Goal: Information Seeking & Learning: Compare options

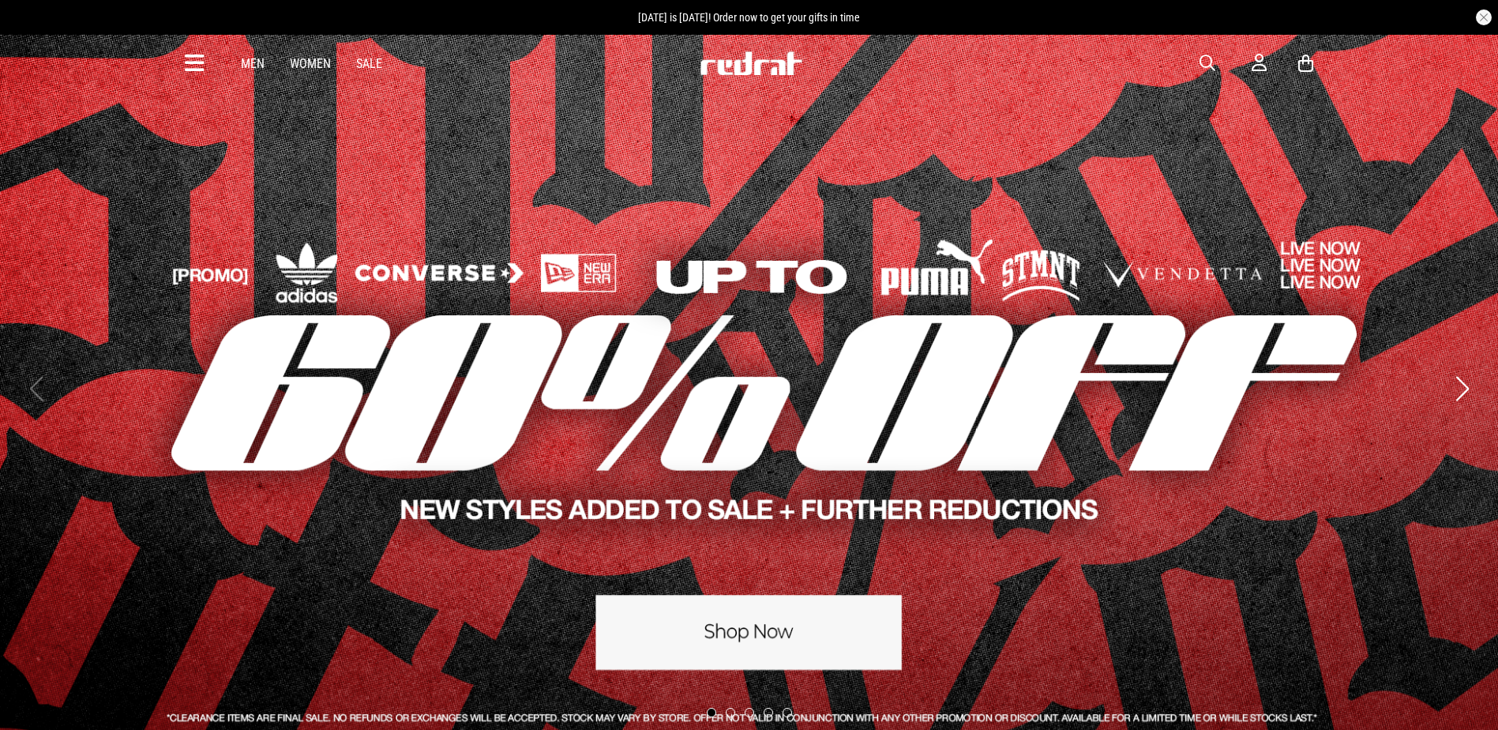
click at [1204, 58] on span "button" at bounding box center [1208, 63] width 16 height 19
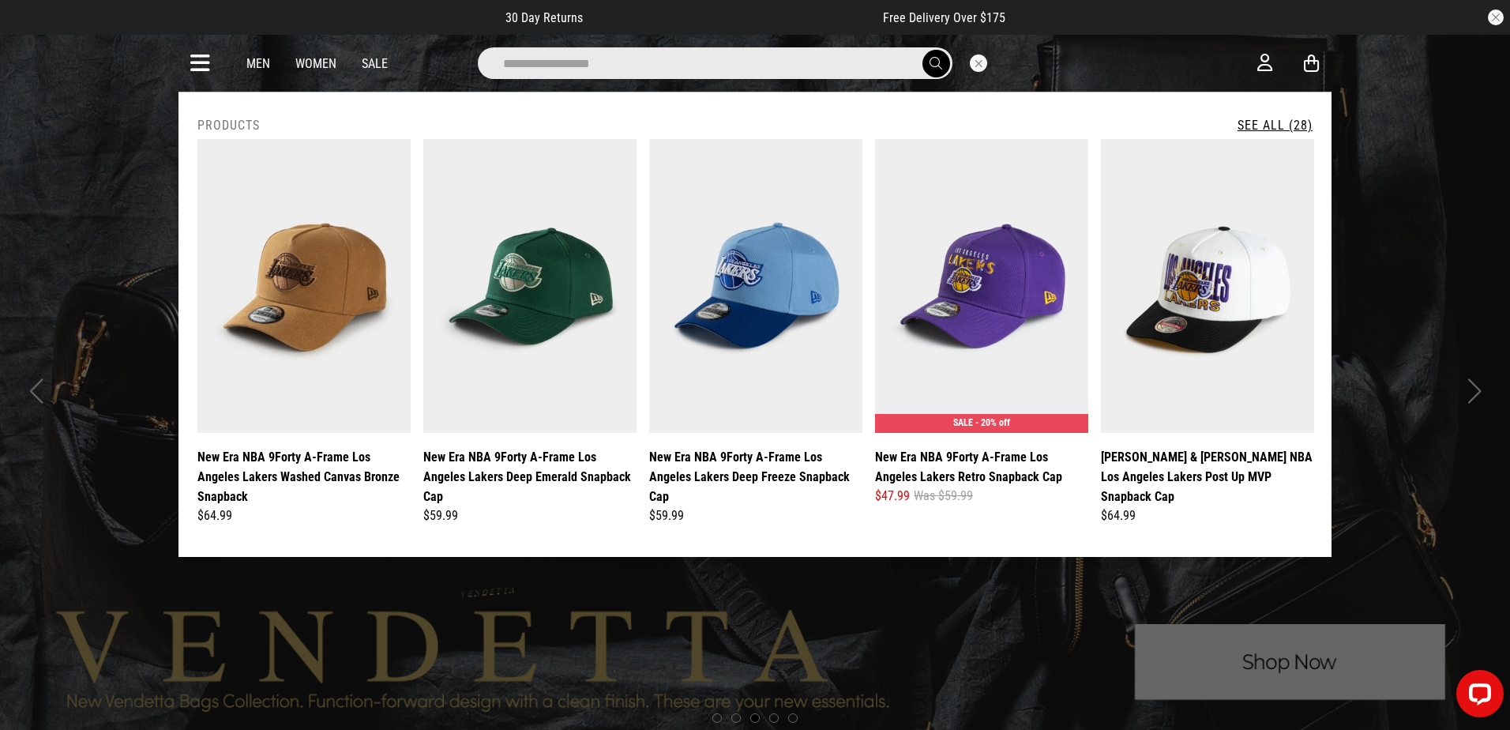
type input "**********"
click at [923, 50] on button "submit" at bounding box center [937, 64] width 28 height 28
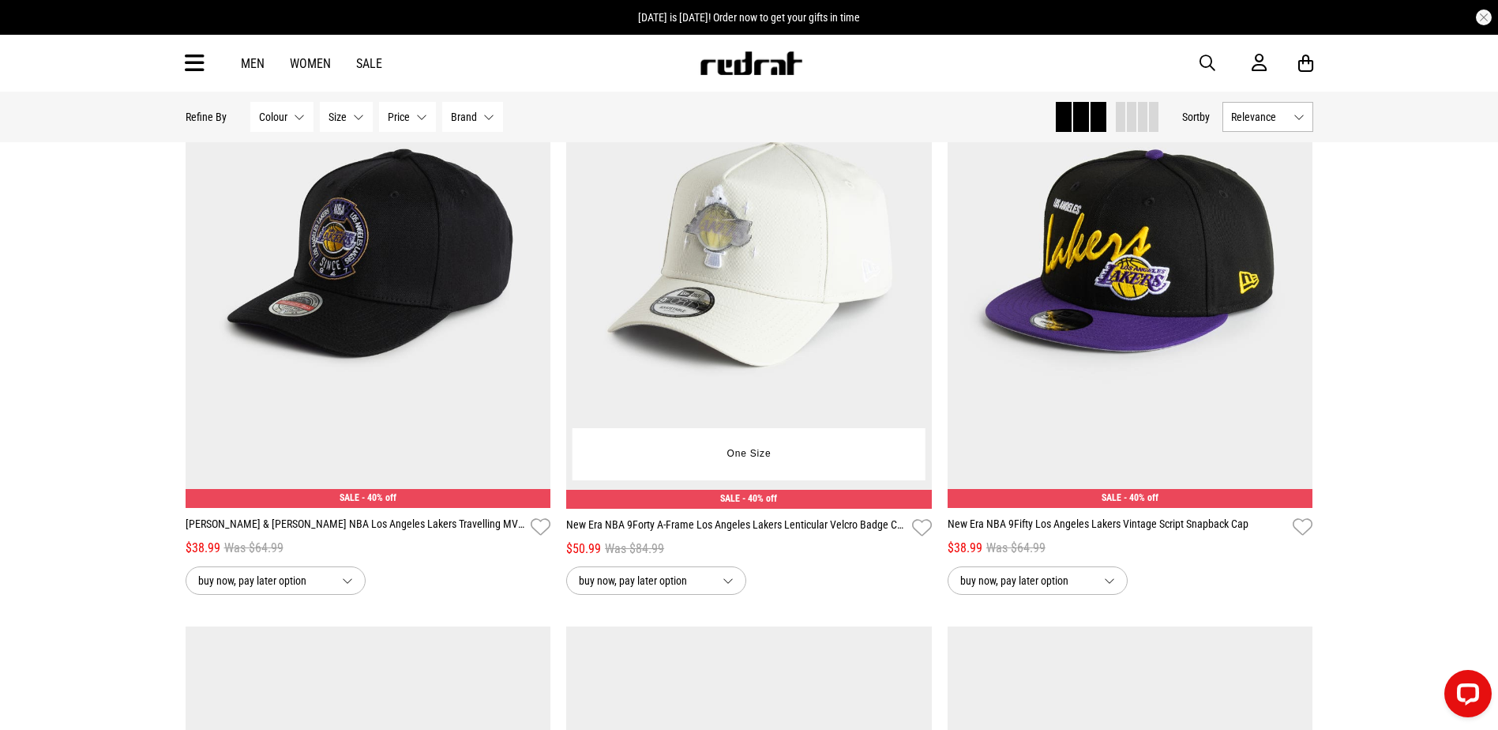
scroll to position [2844, 0]
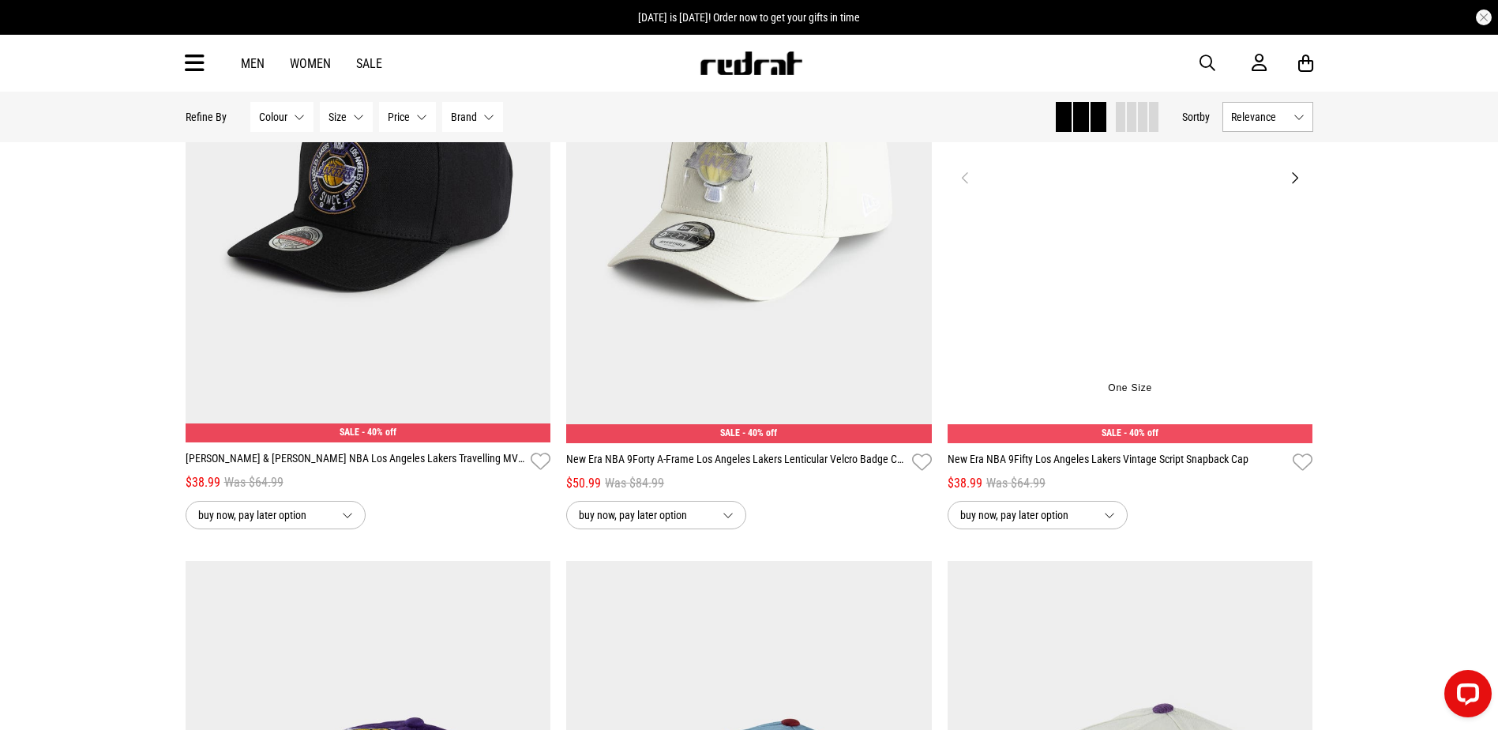
click at [1037, 327] on img at bounding box center [1131, 187] width 366 height 512
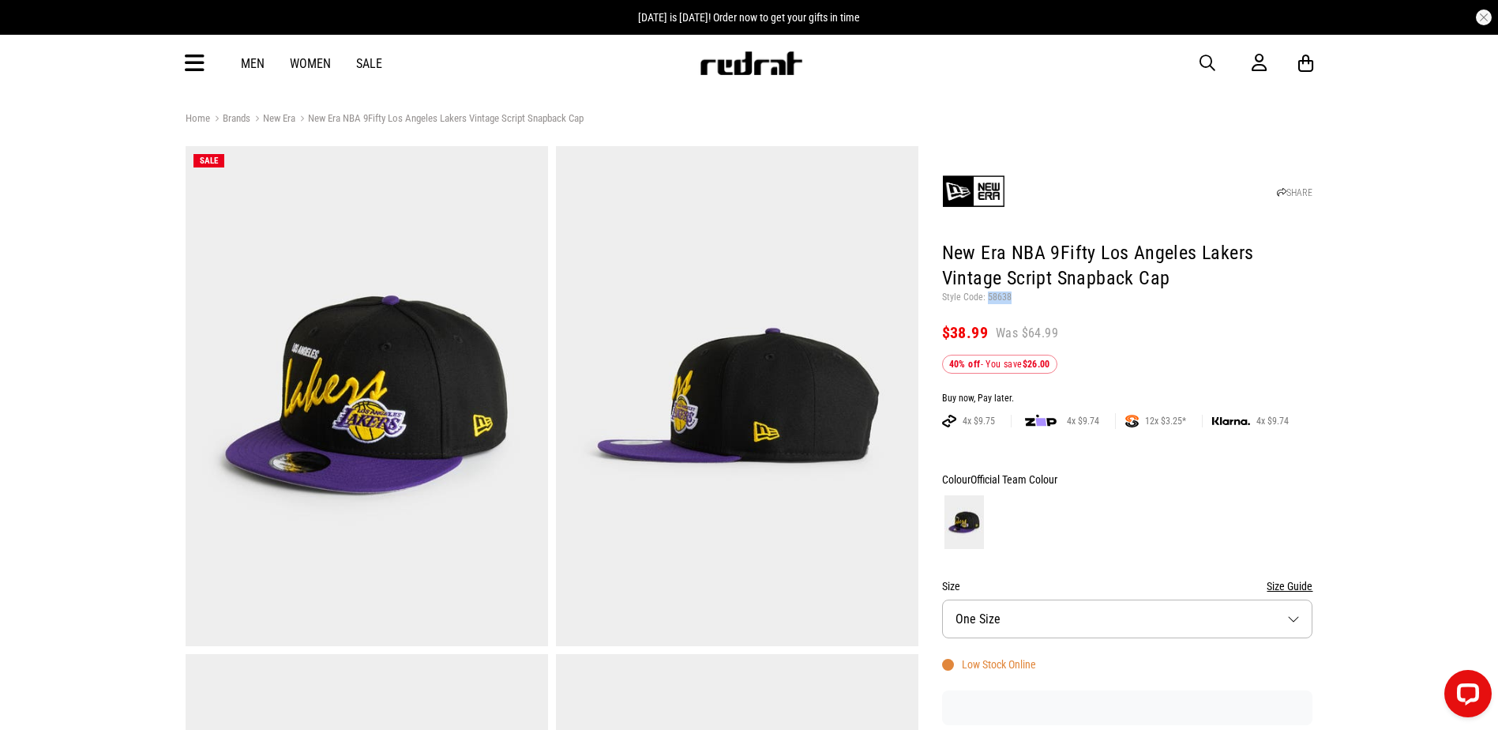
drag, startPoint x: 1014, startPoint y: 298, endPoint x: 987, endPoint y: 298, distance: 26.9
click at [987, 298] on p "Style Code: 58638" at bounding box center [1127, 297] width 371 height 13
copy p "58638"
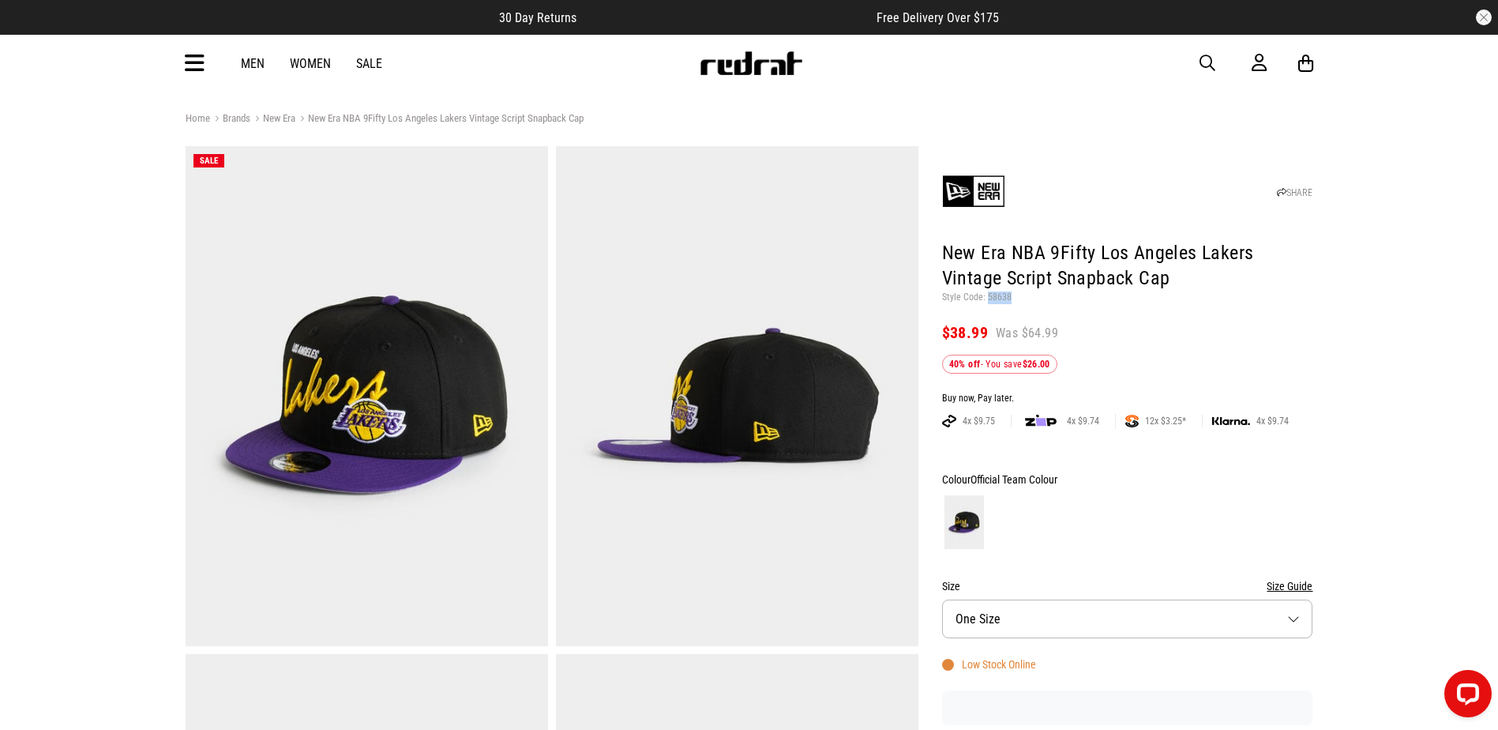
click at [1205, 63] on span "button" at bounding box center [1208, 63] width 16 height 19
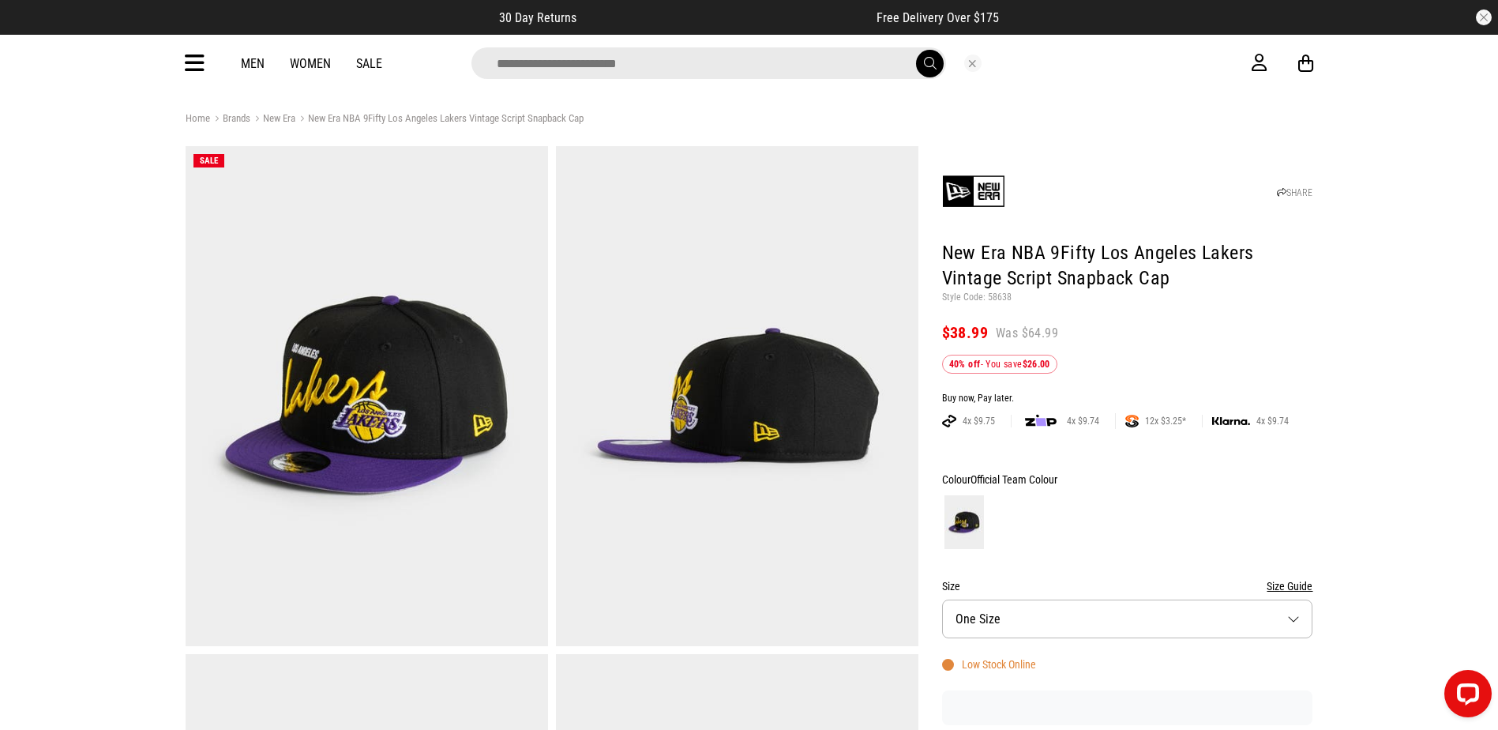
click at [736, 66] on input "search" at bounding box center [709, 63] width 475 height 32
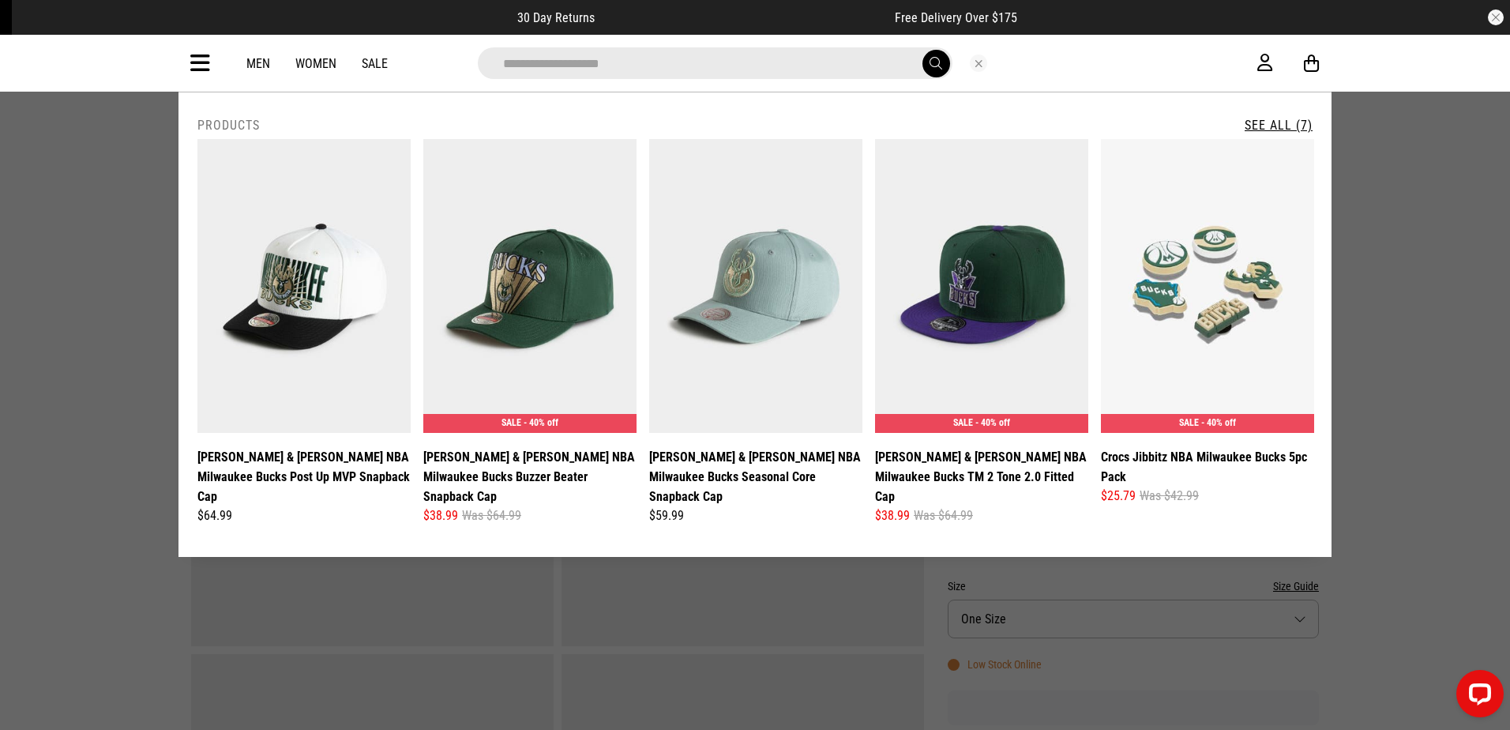
type input "**********"
click at [923, 50] on button "submit" at bounding box center [937, 64] width 28 height 28
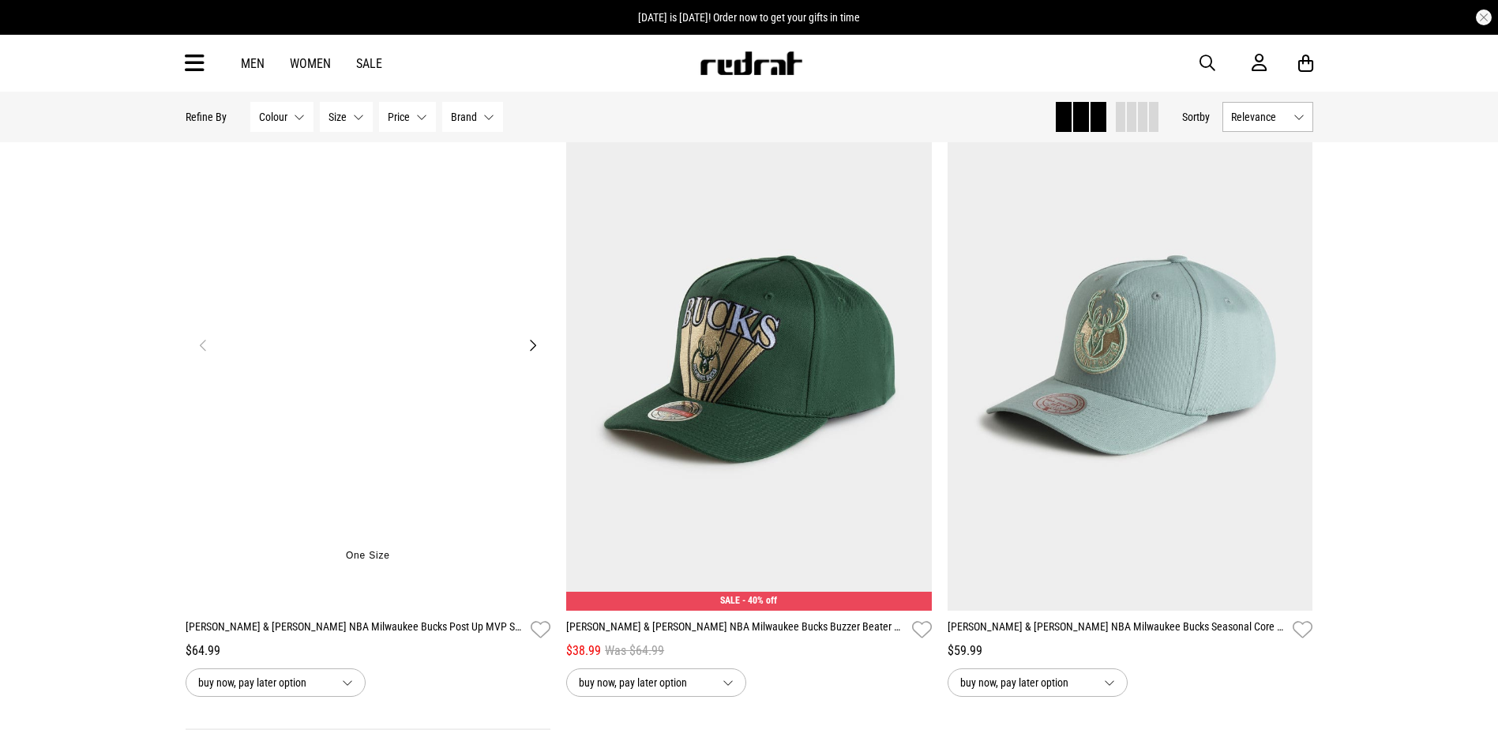
scroll to position [158, 0]
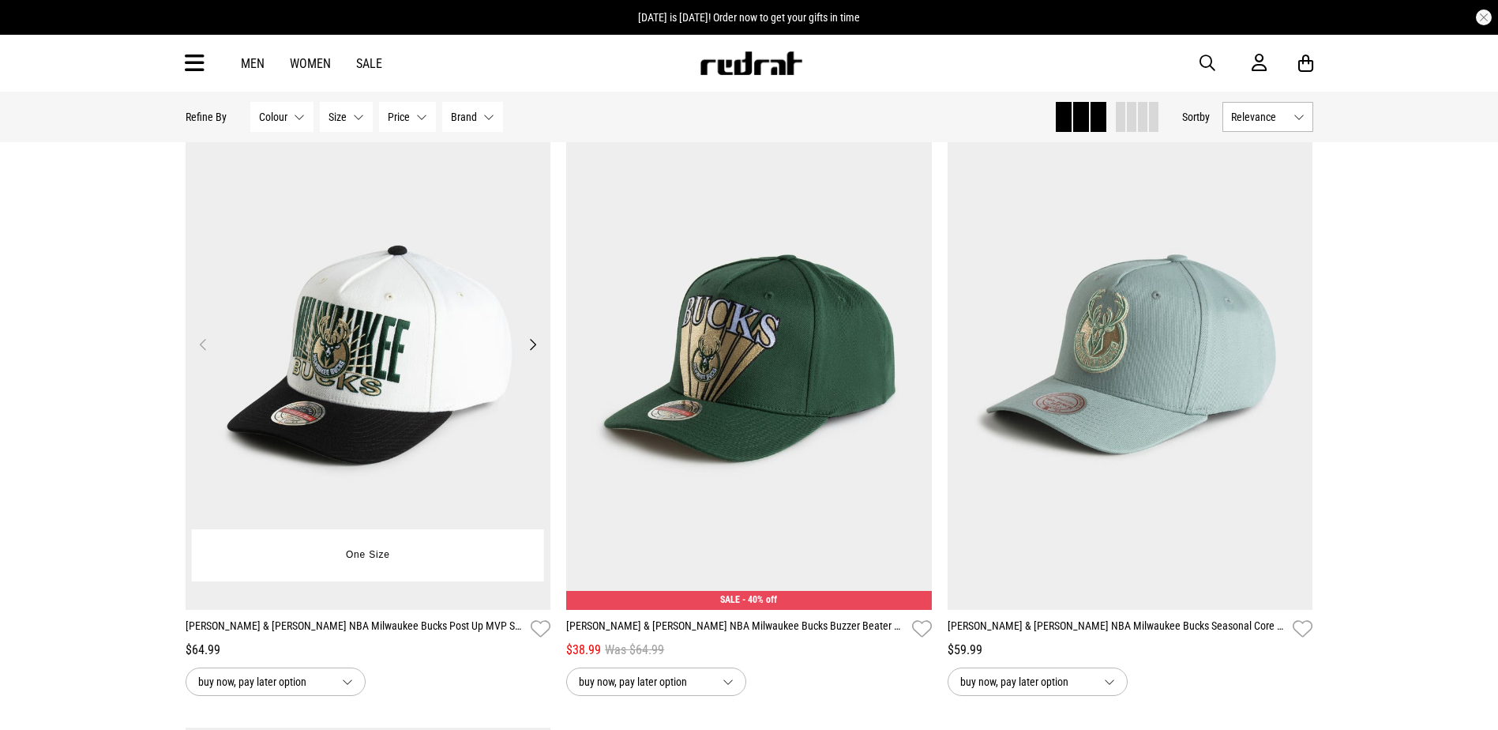
click at [421, 453] on img at bounding box center [369, 354] width 366 height 512
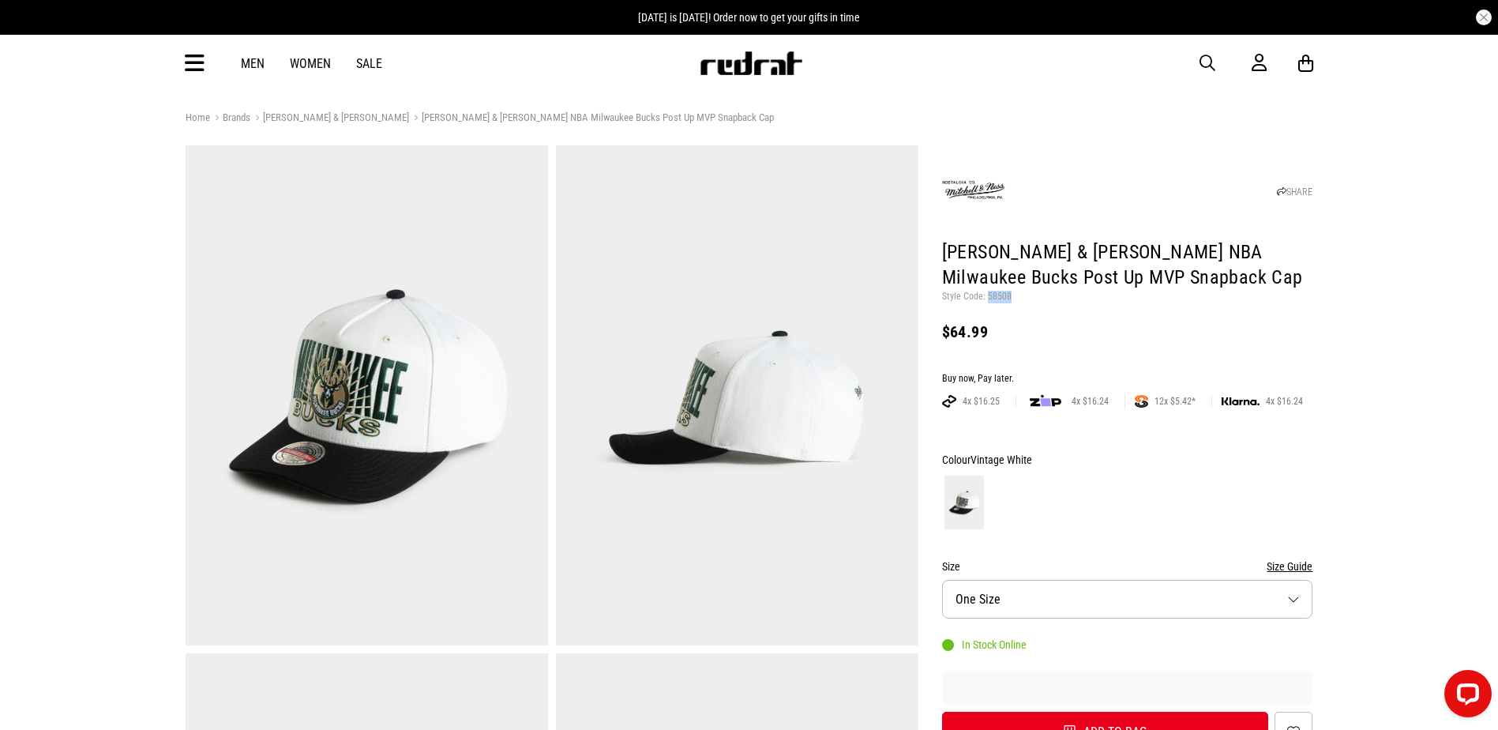
drag, startPoint x: 1009, startPoint y: 298, endPoint x: 986, endPoint y: 296, distance: 23.7
click at [986, 296] on p "Style Code: 58508" at bounding box center [1127, 297] width 371 height 13
copy p "58508"
